Goal: Information Seeking & Learning: Learn about a topic

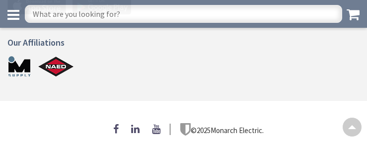
scroll to position [627, 0]
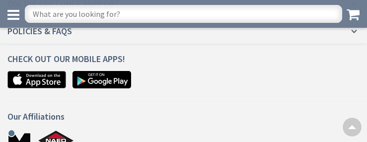
scroll to position [1224, 0]
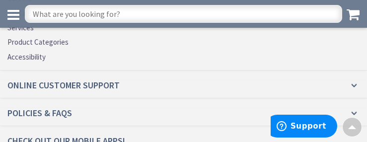
scroll to position [1477, 0]
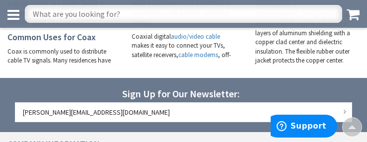
scroll to position [1985, 0]
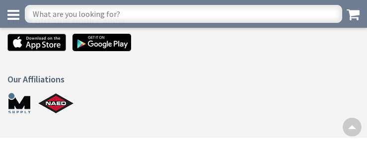
scroll to position [1123, 0]
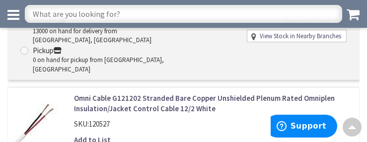
scroll to position [2235, 0]
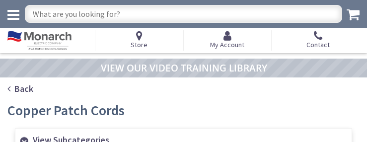
scroll to position [1360, 0]
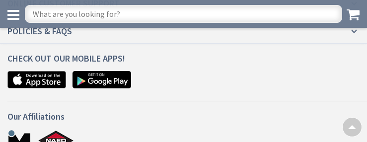
scroll to position [2056, 0]
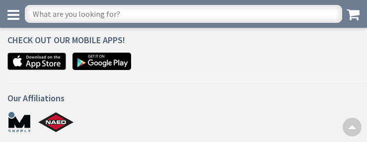
scroll to position [1103, 0]
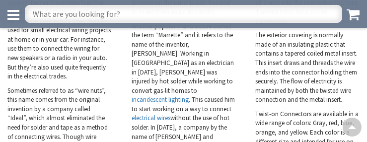
scroll to position [2044, 0]
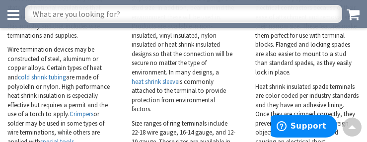
scroll to position [2563, 0]
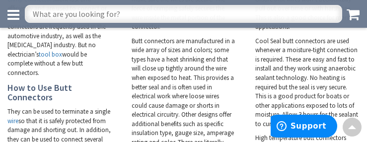
scroll to position [2365, 0]
